Goal: Task Accomplishment & Management: Use online tool/utility

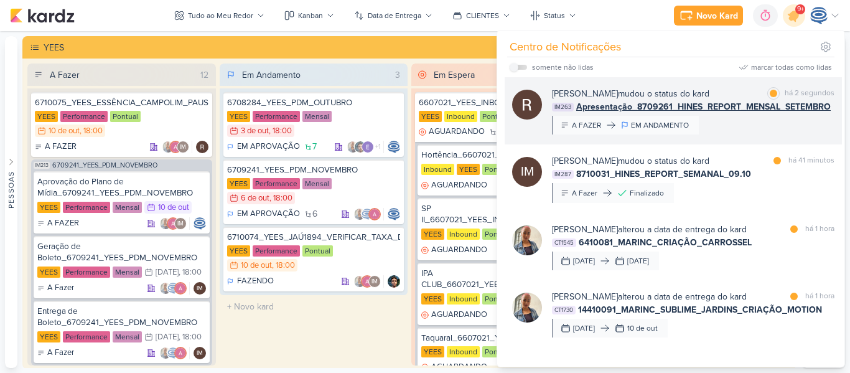
click at [736, 103] on span "Apresentação_8709261_HINES_REPORT_MENSAL_SETEMBRO" at bounding box center [703, 106] width 254 height 13
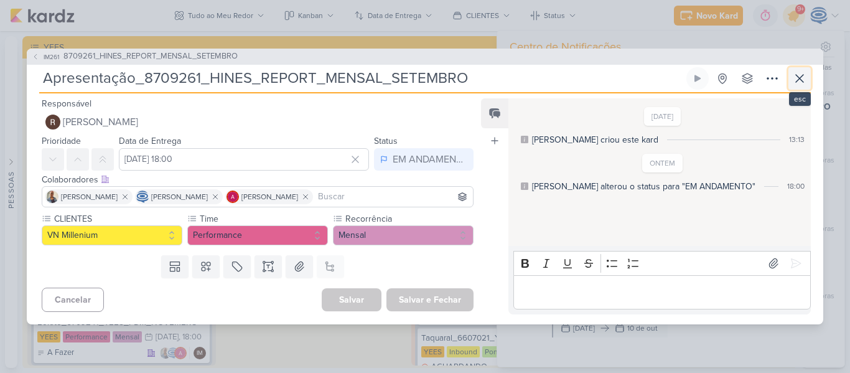
click at [795, 78] on icon at bounding box center [799, 78] width 15 height 15
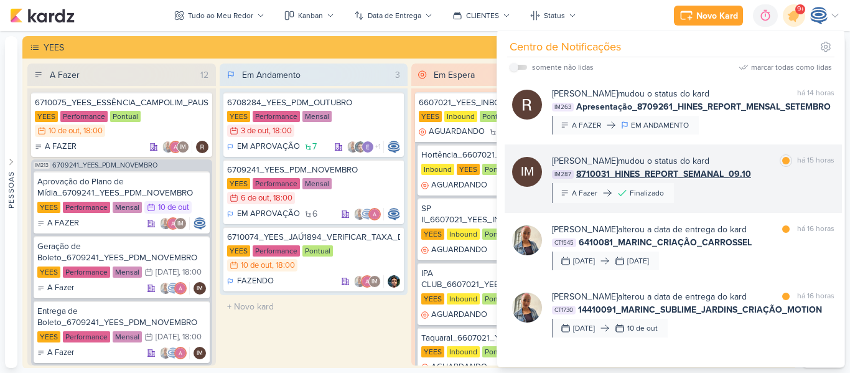
scroll to position [266, 0]
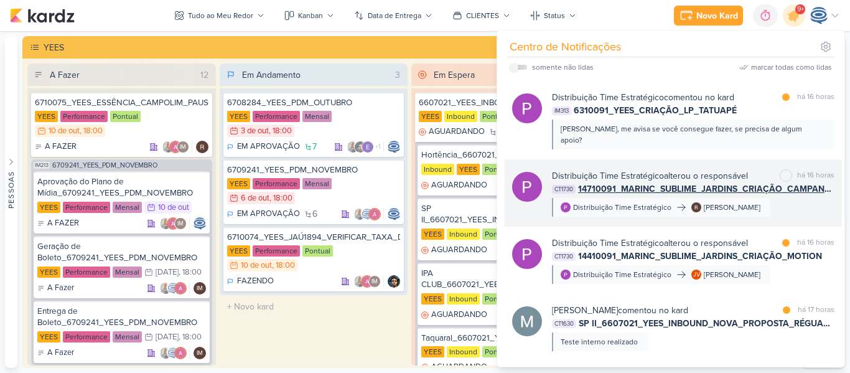
click at [762, 182] on span "14710091_MARINC_SUBLIME_JARDINS_CRIAÇÃO_CAMPANHA_SALVADOR_META_ADS" at bounding box center [706, 188] width 256 height 13
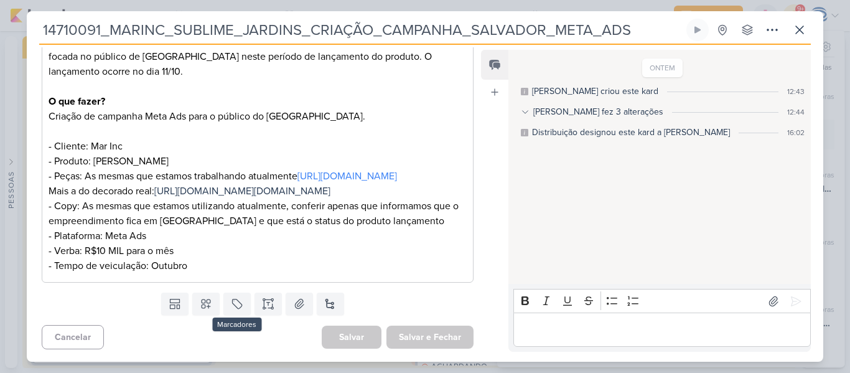
scroll to position [0, 0]
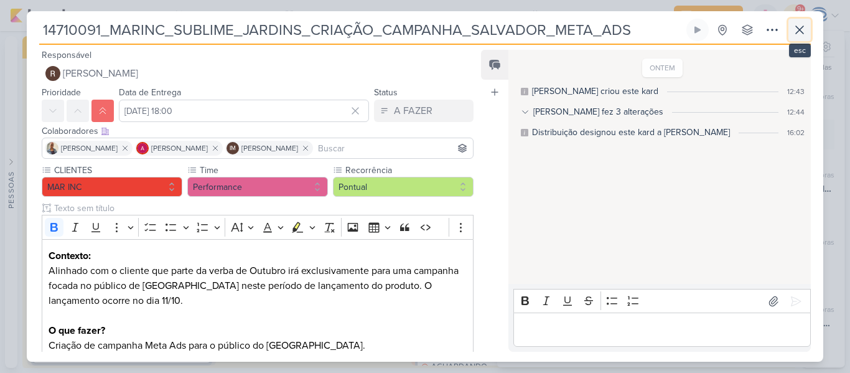
click at [803, 25] on icon at bounding box center [799, 29] width 15 height 15
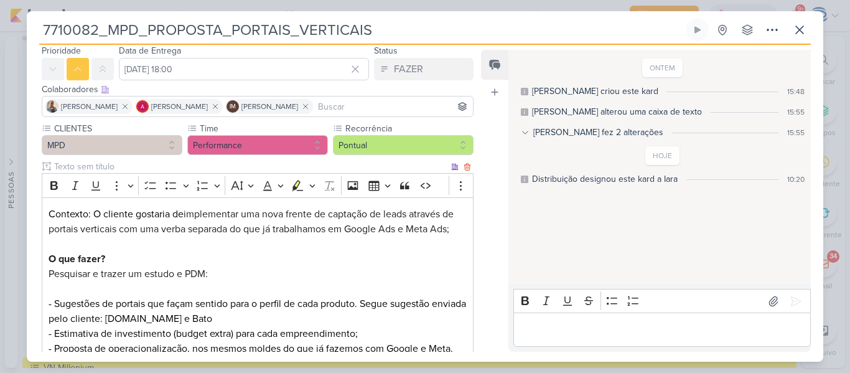
scroll to position [244, 0]
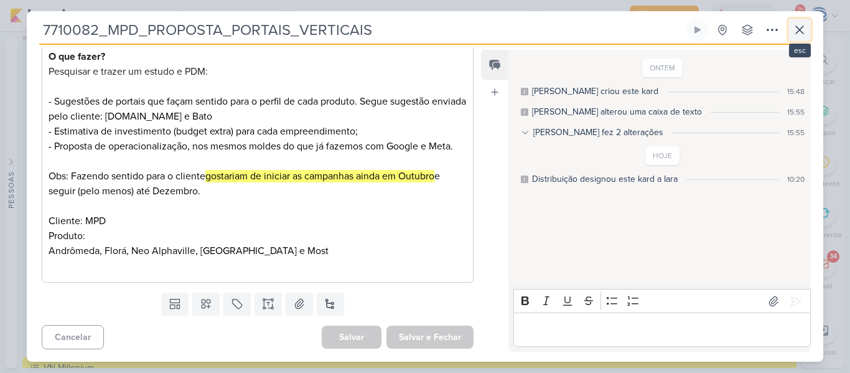
click at [798, 30] on icon at bounding box center [798, 29] width 7 height 7
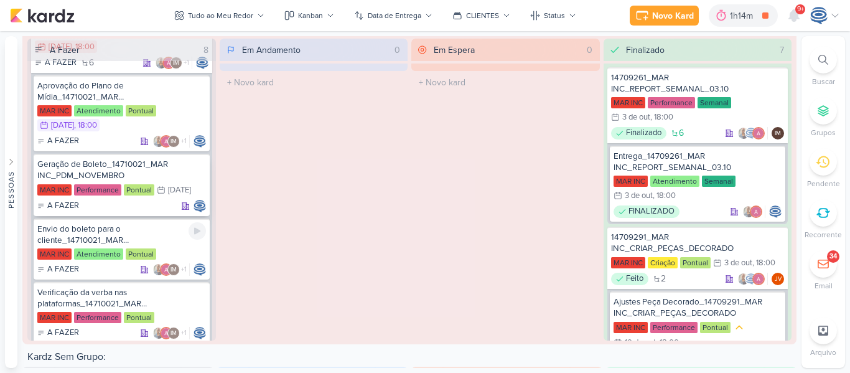
scroll to position [60, 0]
click at [142, 169] on div "Geração de Boleto_14710021_MAR INC_PDM_NOVEMBRO" at bounding box center [121, 169] width 169 height 22
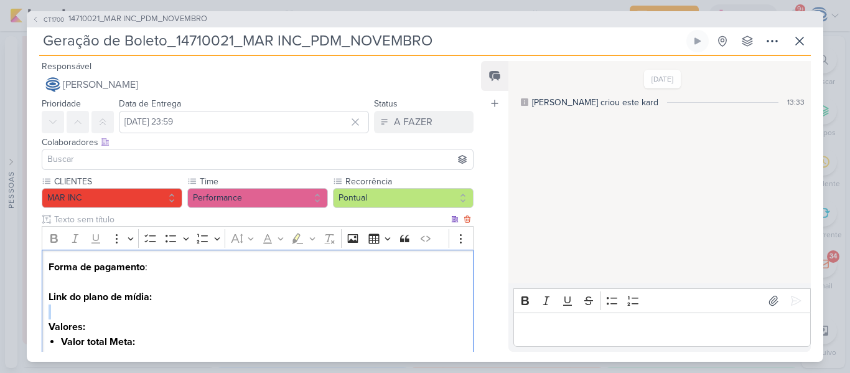
drag, startPoint x: 340, startPoint y: 311, endPoint x: 361, endPoint y: 295, distance: 26.2
click at [361, 295] on div "Forma de pagamento : Link do plano de mídia: Valores: Valor total Meta: Valor t…" at bounding box center [258, 340] width 432 height 183
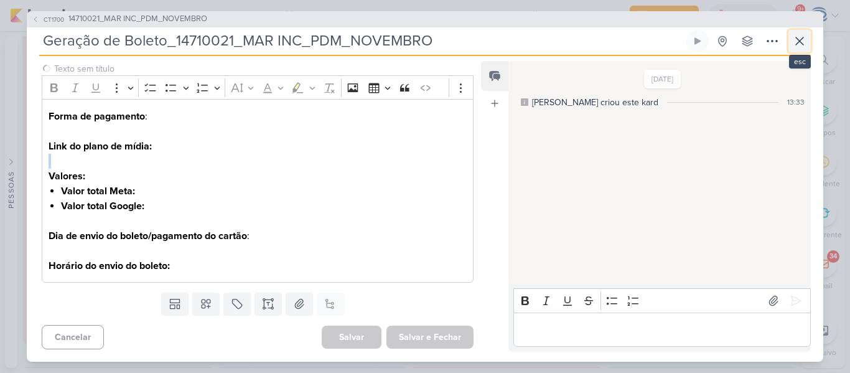
click at [804, 37] on icon at bounding box center [799, 41] width 15 height 15
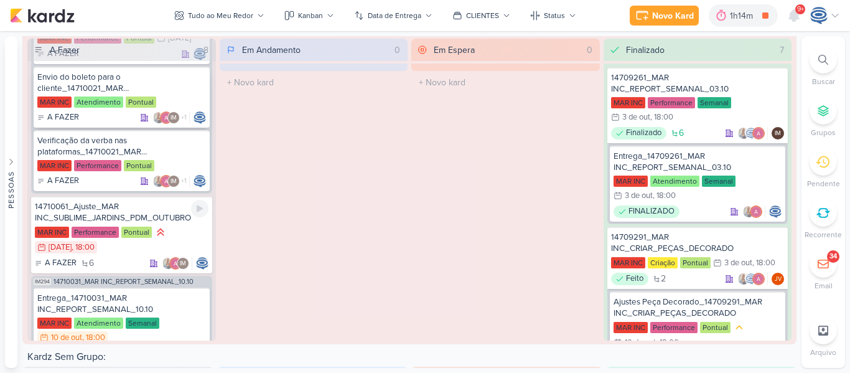
scroll to position [218, 0]
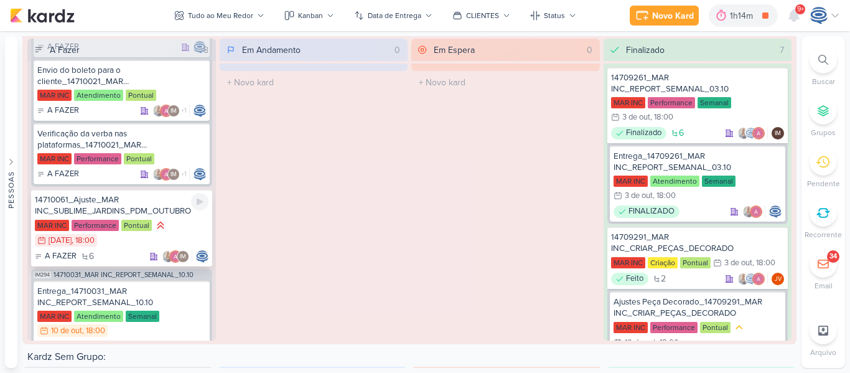
click at [163, 217] on div "14710061_Ajuste_MAR INC_SUBLIME_JARDINS_PDM_OUTUBRO MAR INC Performance Pontual…" at bounding box center [121, 227] width 181 height 77
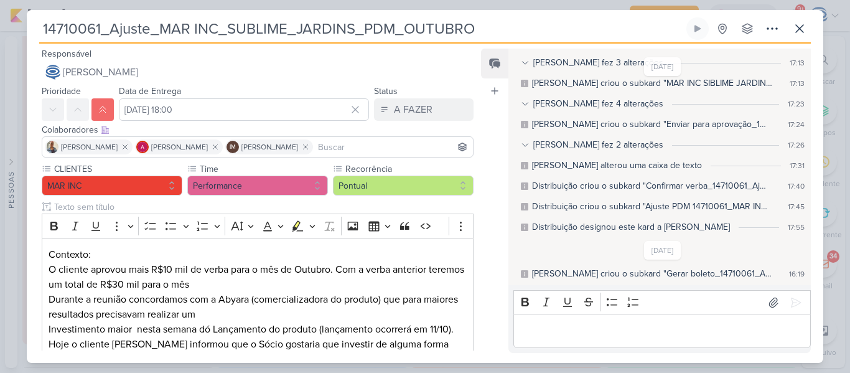
scroll to position [573, 0]
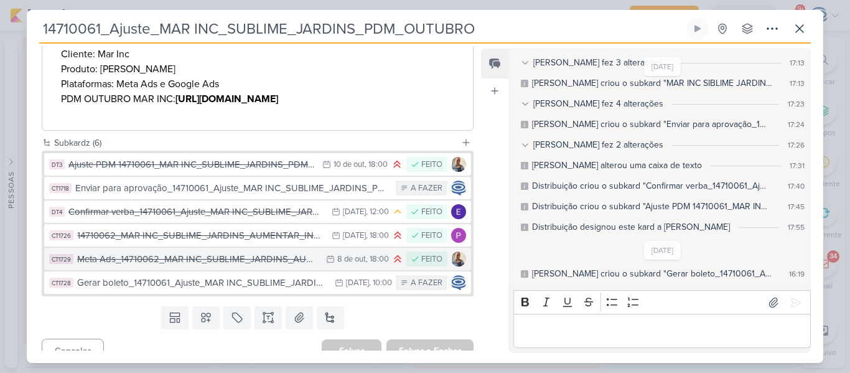
click at [286, 252] on div "Meta Ads_14710062_MAR INC_SUBLIME_JARDINS_AUMENTAR_INVESTIMENTO_CAMPANHA" at bounding box center [198, 259] width 243 height 14
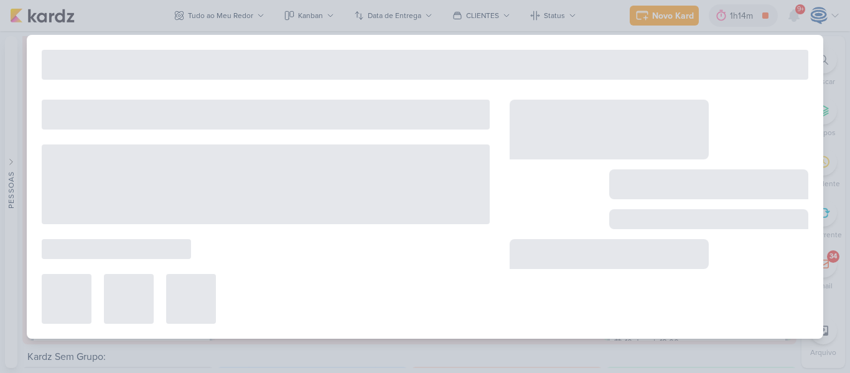
type input "Meta Ads_14710062_MAR INC_SUBLIME_JARDINS_AUMENTAR_INVESTIMENTO_CAMPANHA"
type input "8 de outubro de 2025 às 18:00"
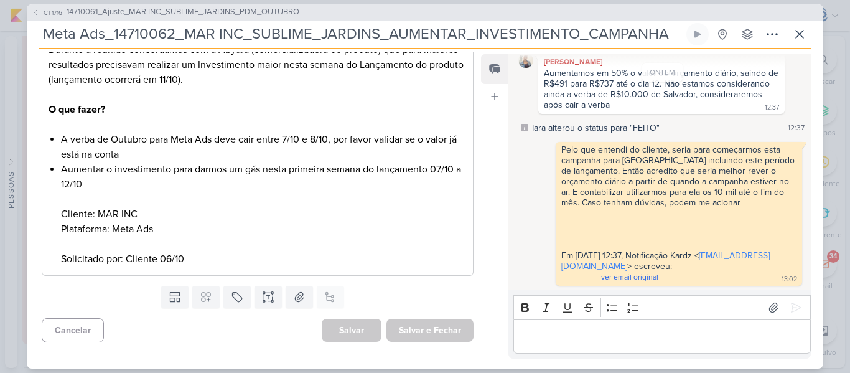
scroll to position [0, 0]
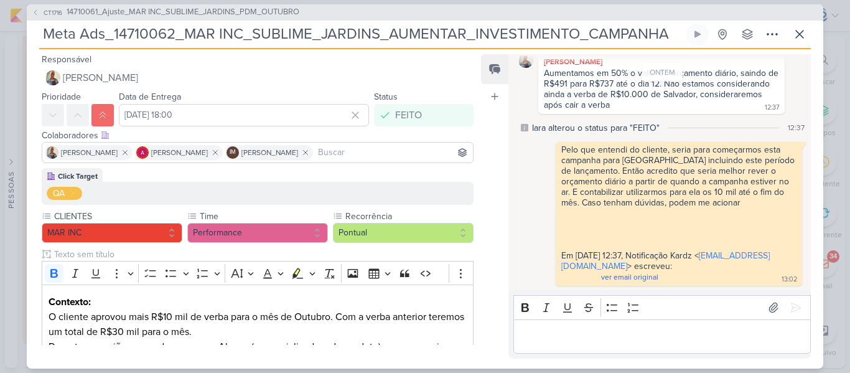
drag, startPoint x: 176, startPoint y: 39, endPoint x: 115, endPoint y: 35, distance: 61.1
click at [115, 35] on input "Meta Ads_14710062_MAR INC_SUBLIME_JARDINS_AUMENTAR_INVESTIMENTO_CAMPANHA" at bounding box center [361, 34] width 644 height 22
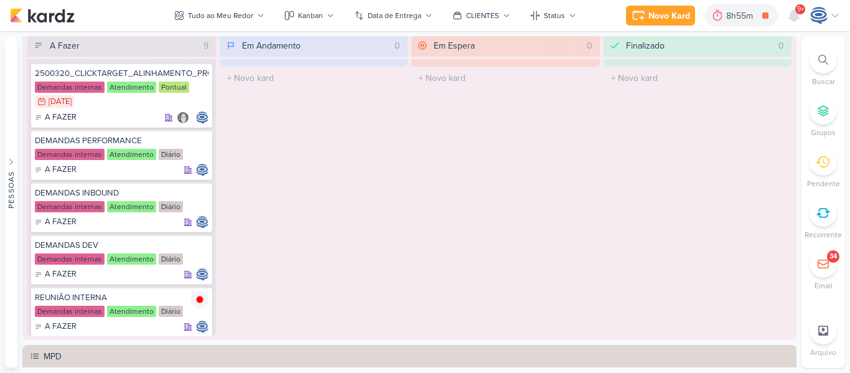
scroll to position [803, 0]
click at [197, 300] on icon at bounding box center [200, 298] width 6 height 6
click at [197, 300] on icon at bounding box center [200, 298] width 6 height 7
